Goal: Check status

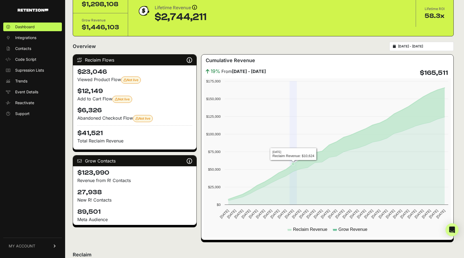
scroll to position [33, 0]
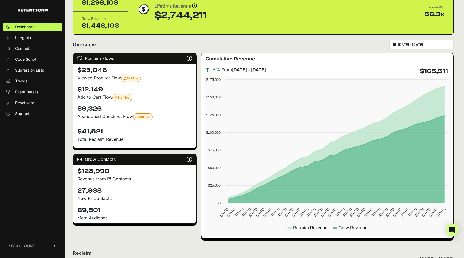
click at [428, 49] on div "[DATE] - [DATE]" at bounding box center [421, 44] width 64 height 9
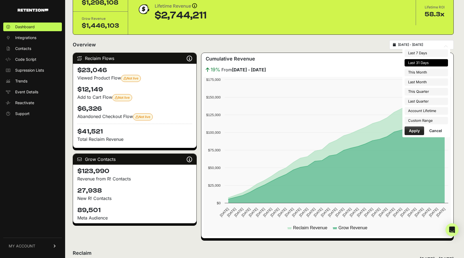
click at [423, 46] on input "[DATE] - [DATE]" at bounding box center [424, 45] width 52 height 4
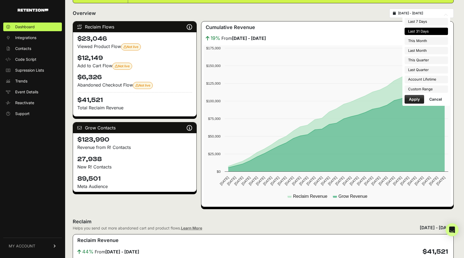
scroll to position [66, 0]
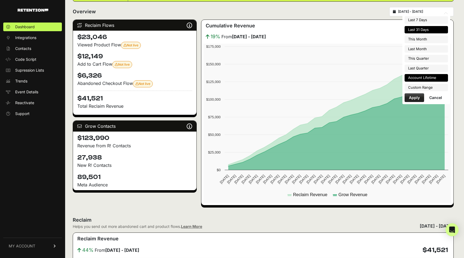
click at [426, 79] on li "Account Lifetime" at bounding box center [425, 78] width 43 height 8
type input "[DATE] - [DATE]"
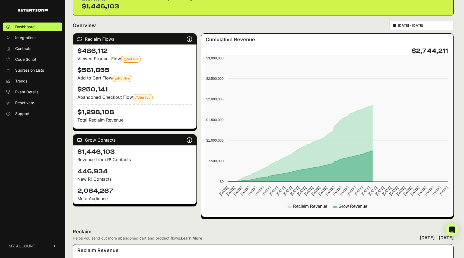
scroll to position [109, 0]
